Goal: Information Seeking & Learning: Learn about a topic

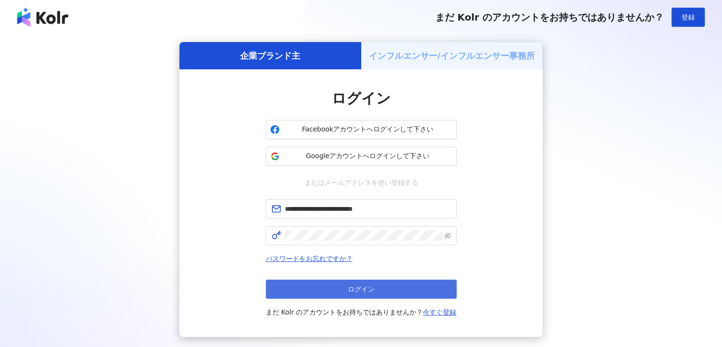
click at [353, 292] on button "ログイン" at bounding box center [361, 288] width 191 height 19
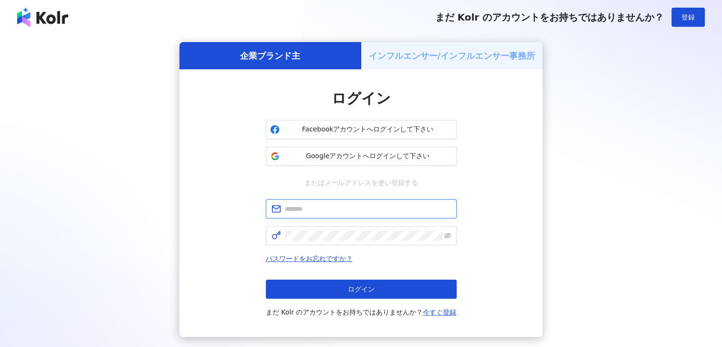
type input "**********"
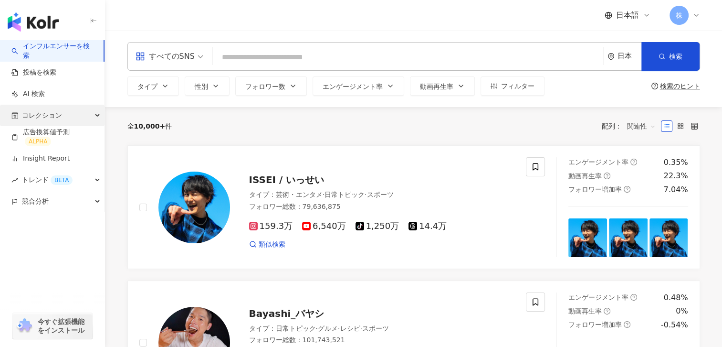
click at [37, 113] on span "コレクション" at bounding box center [42, 115] width 40 height 21
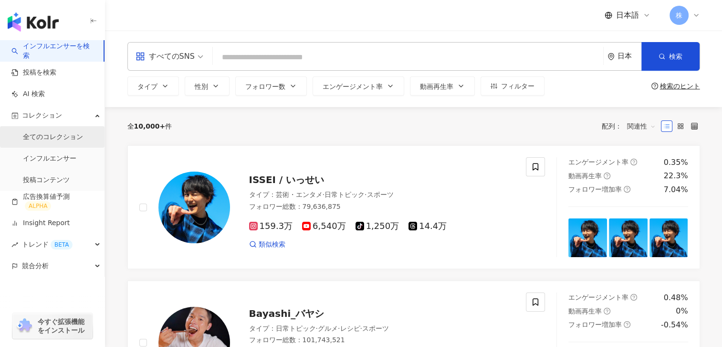
click at [47, 135] on link "全てのコレクション" at bounding box center [53, 137] width 60 height 10
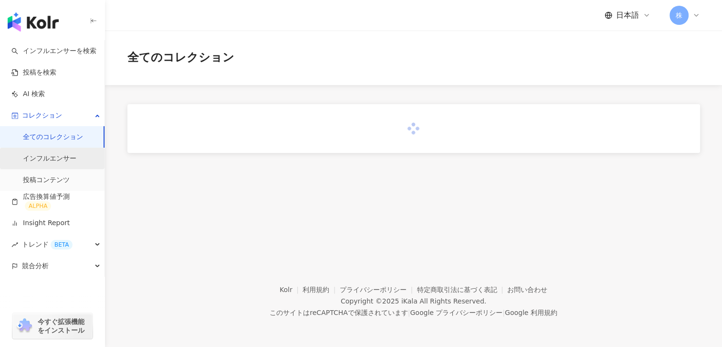
click at [42, 154] on link "インフルエンサー" at bounding box center [49, 159] width 53 height 10
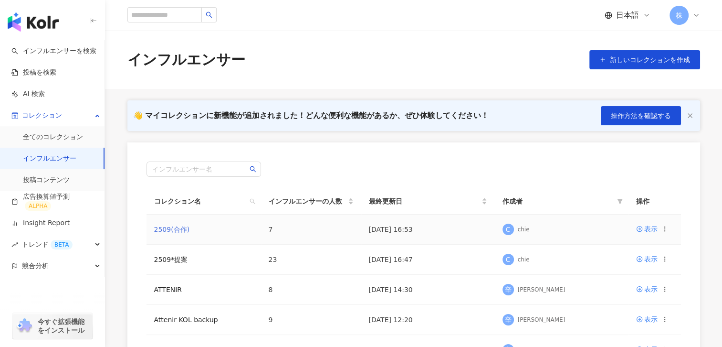
click at [164, 227] on link "2509(合作)" at bounding box center [172, 229] width 36 height 8
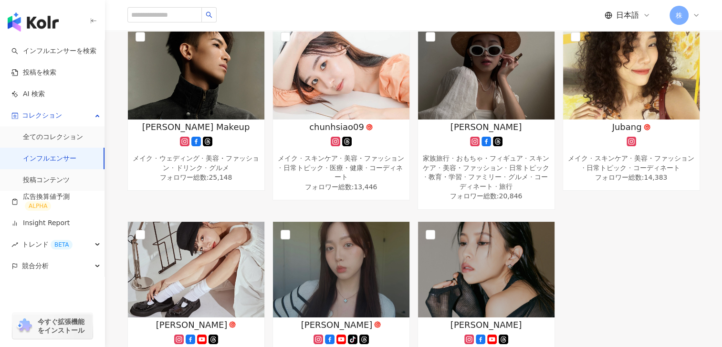
scroll to position [133, 0]
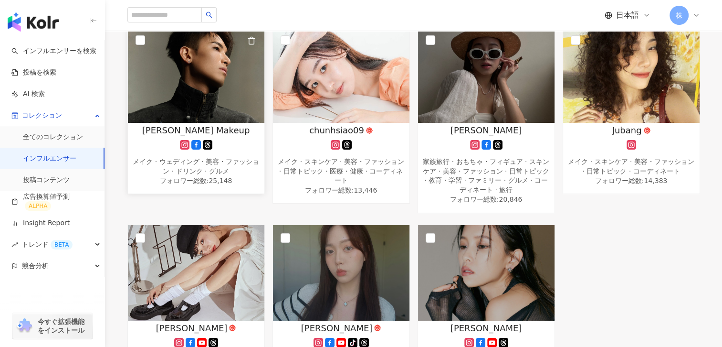
click at [166, 133] on span "[PERSON_NAME] Makeup" at bounding box center [196, 130] width 108 height 12
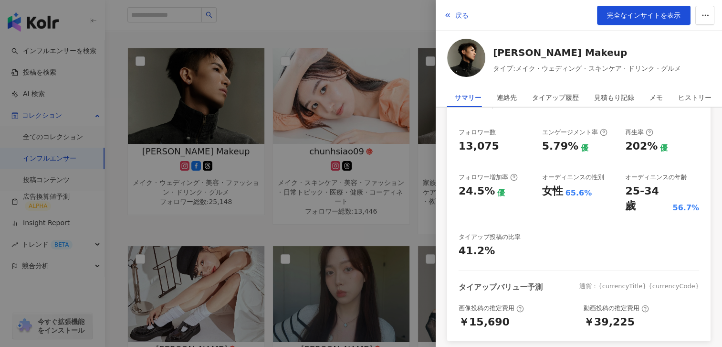
scroll to position [137, 0]
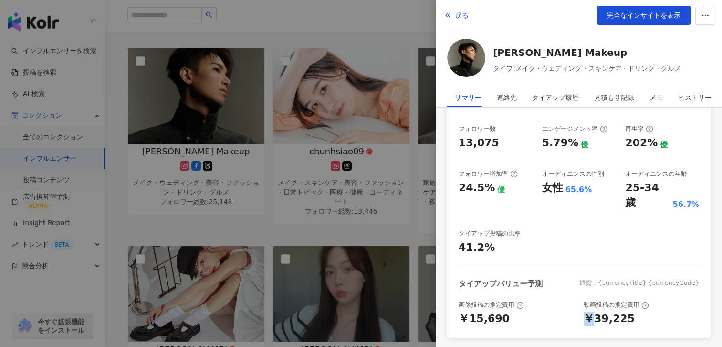
click at [584, 311] on div "￥39,225" at bounding box center [609, 318] width 51 height 15
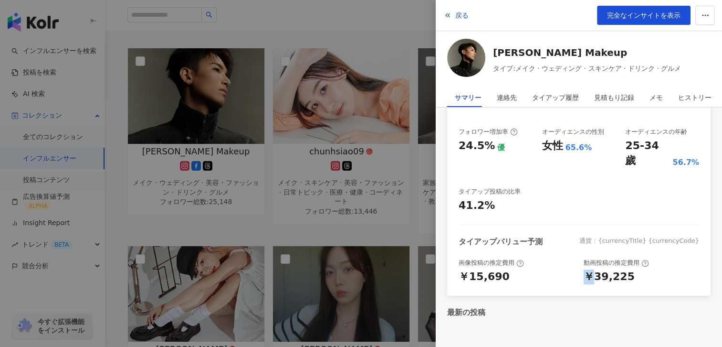
scroll to position [210, 0]
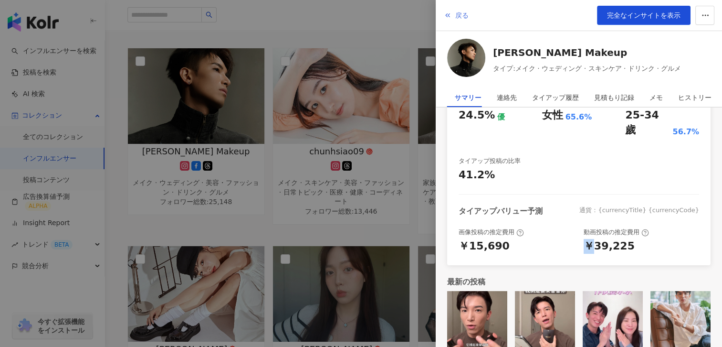
click at [454, 18] on button "戻る" at bounding box center [457, 15] width 26 height 19
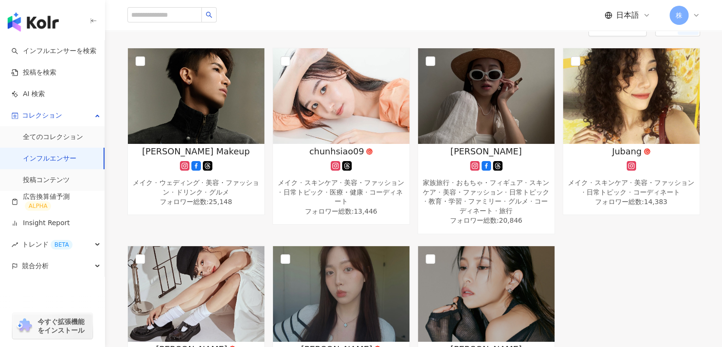
click at [622, 17] on span "日本語" at bounding box center [627, 15] width 23 height 11
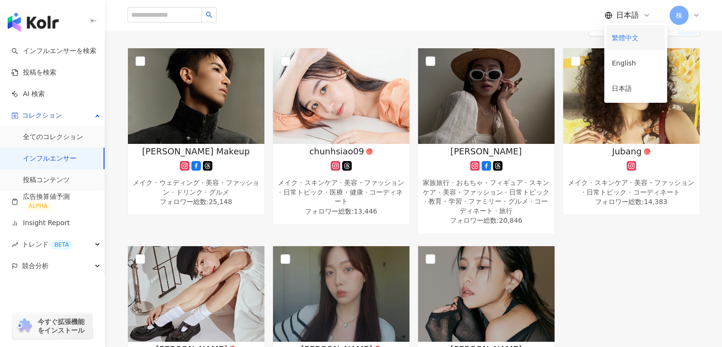
click at [621, 40] on div "繁體中文" at bounding box center [636, 37] width 48 height 17
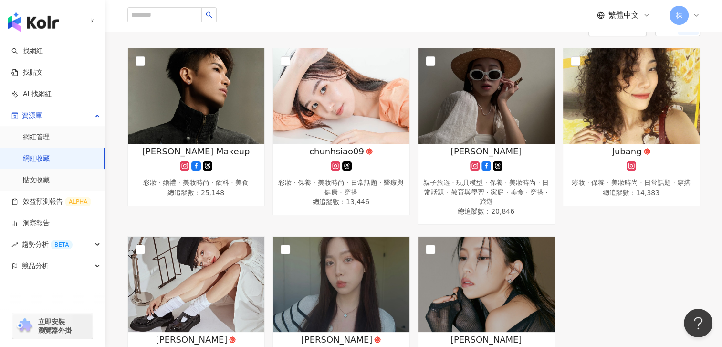
scroll to position [0, 0]
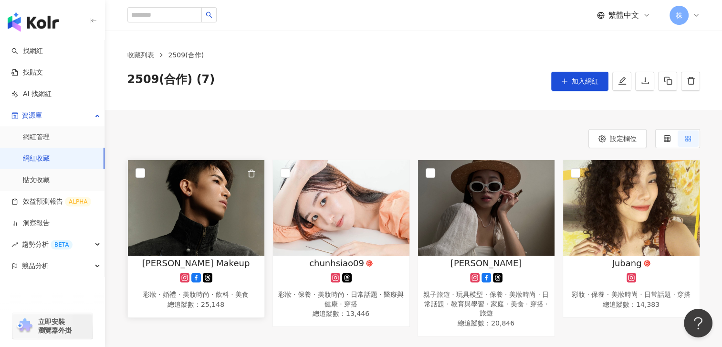
click at [174, 261] on span "[PERSON_NAME] Makeup" at bounding box center [196, 263] width 108 height 12
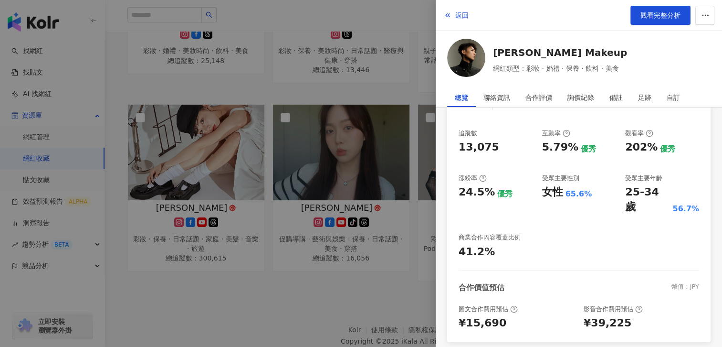
scroll to position [127, 0]
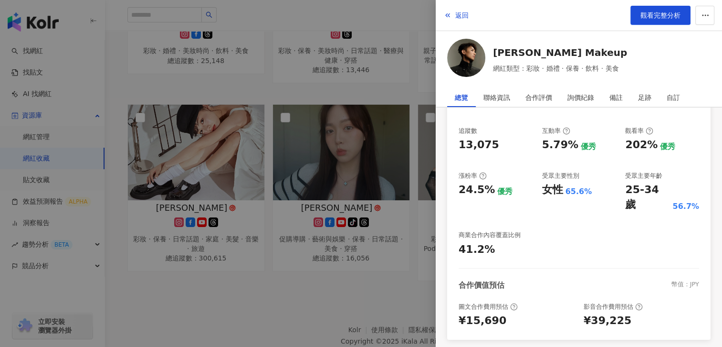
click at [414, 19] on div at bounding box center [361, 173] width 722 height 347
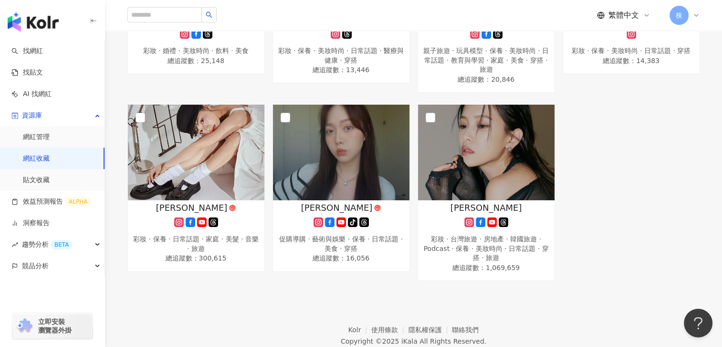
click at [626, 13] on span "繁體中文" at bounding box center [624, 15] width 31 height 11
click at [610, 84] on div "日本語" at bounding box center [629, 88] width 48 height 17
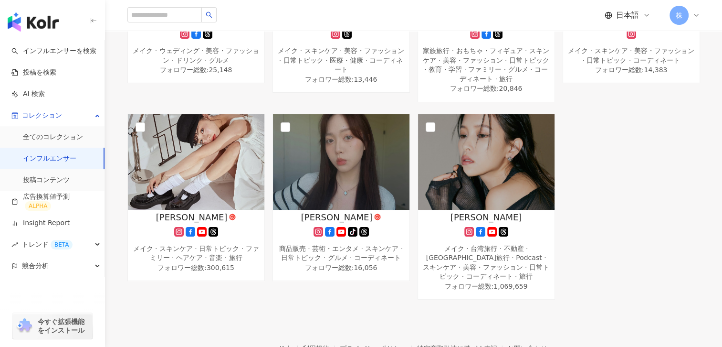
scroll to position [0, 0]
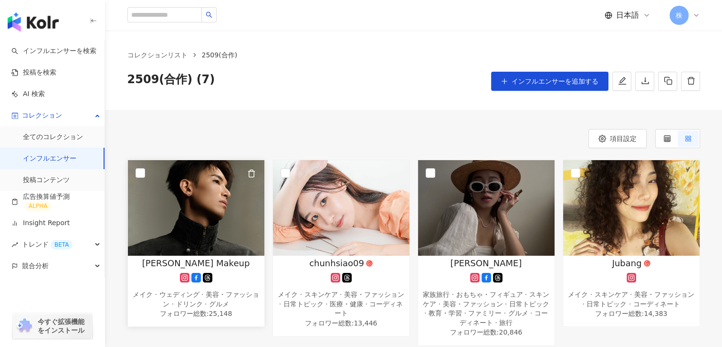
click at [193, 259] on span "[PERSON_NAME] Makeup" at bounding box center [196, 263] width 108 height 12
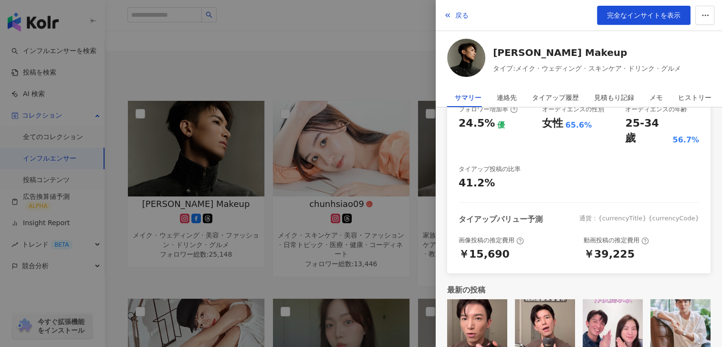
scroll to position [51, 0]
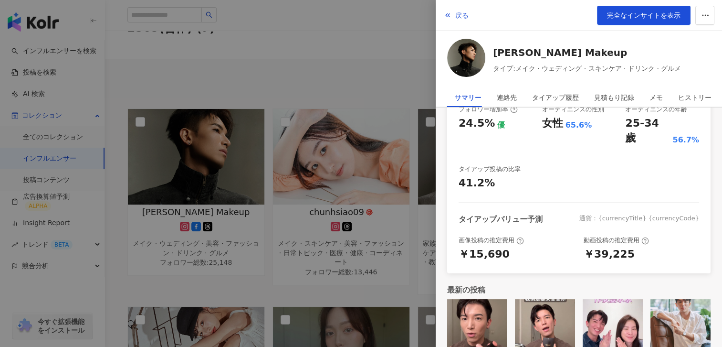
click at [286, 223] on div at bounding box center [361, 173] width 722 height 347
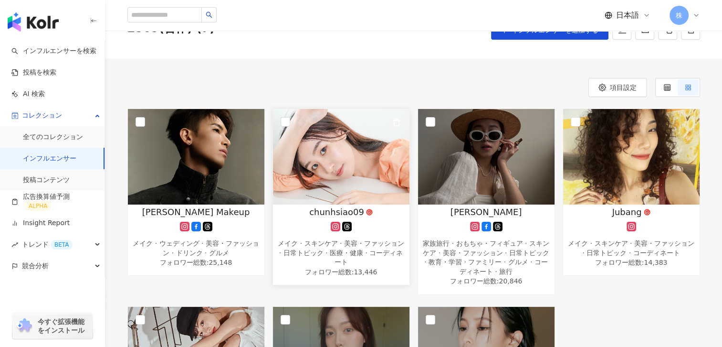
click at [329, 210] on span "chunhsiao09" at bounding box center [336, 212] width 55 height 12
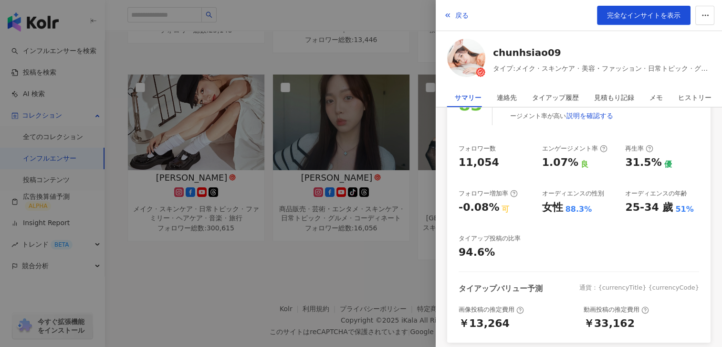
scroll to position [116, 0]
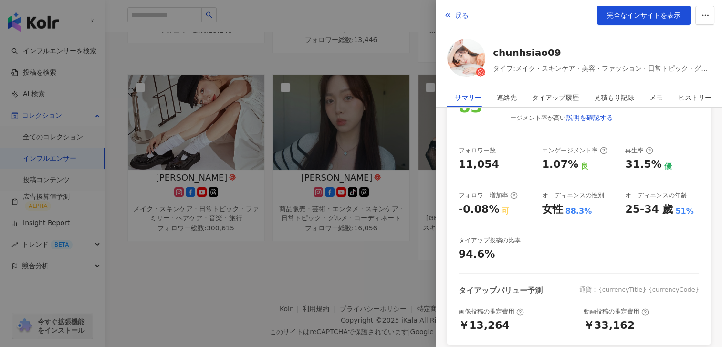
click at [378, 256] on div at bounding box center [361, 173] width 722 height 347
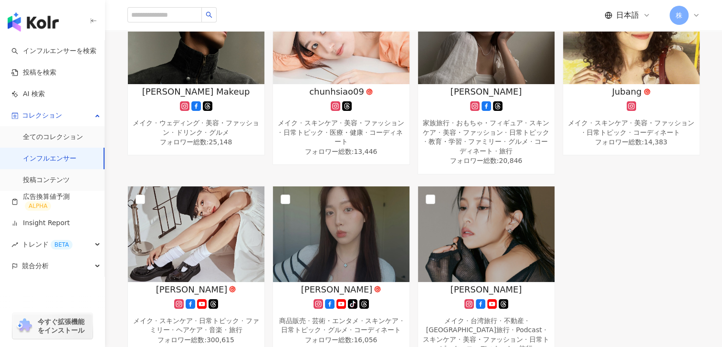
scroll to position [170, 0]
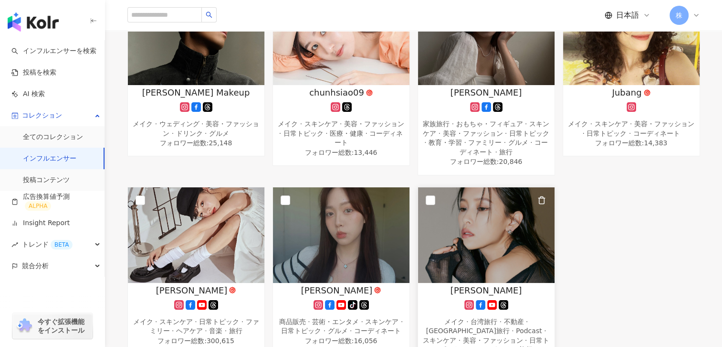
click at [482, 284] on span "[PERSON_NAME]" at bounding box center [487, 290] width 72 height 12
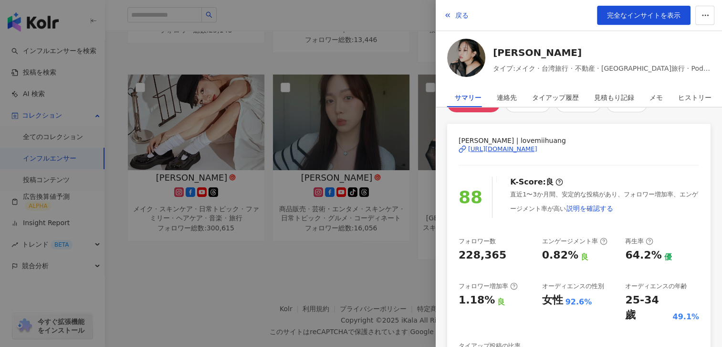
scroll to position [22, 0]
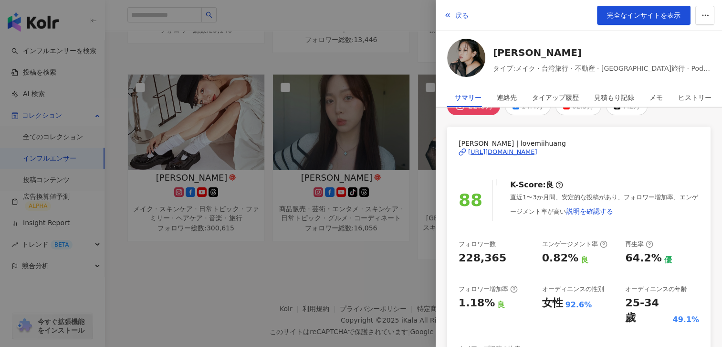
click at [275, 274] on div at bounding box center [361, 173] width 722 height 347
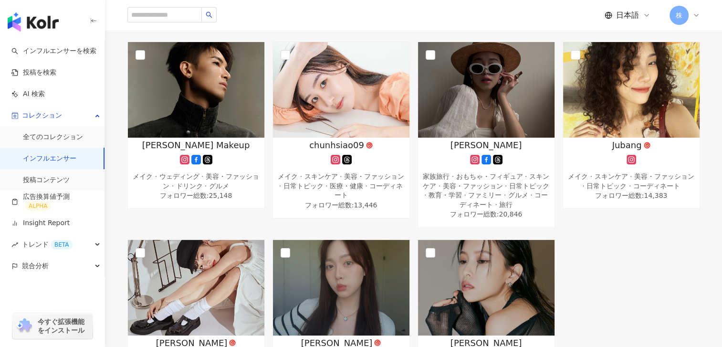
scroll to position [107, 0]
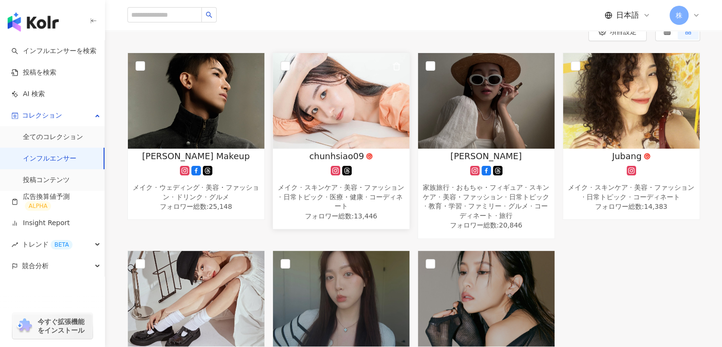
click at [315, 157] on span "chunhsiao09" at bounding box center [336, 156] width 55 height 12
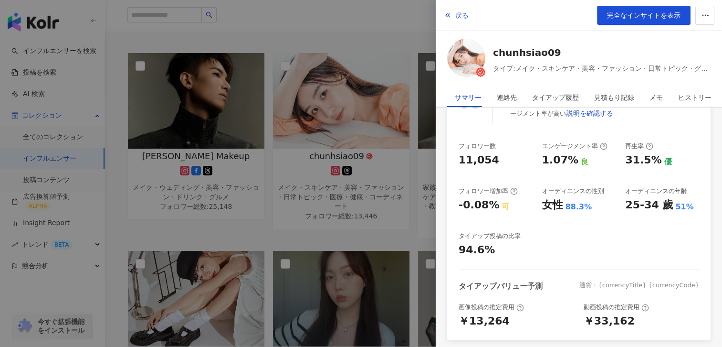
scroll to position [128, 0]
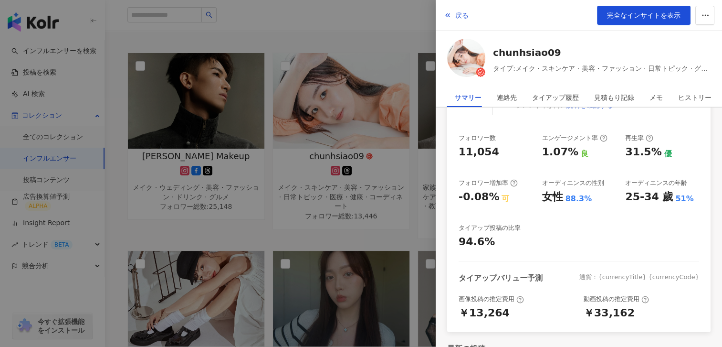
click at [334, 30] on div at bounding box center [361, 173] width 722 height 347
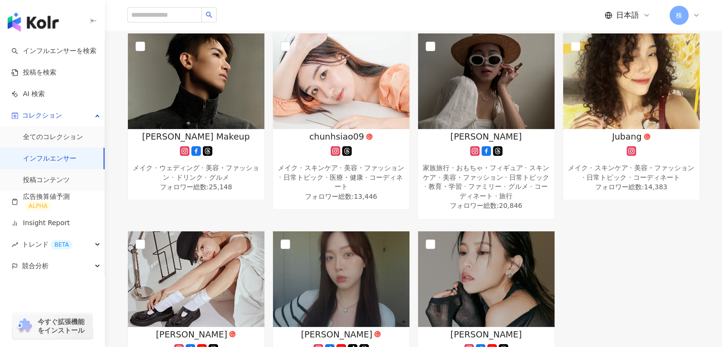
scroll to position [126, 0]
